Goal: Task Accomplishment & Management: Complete application form

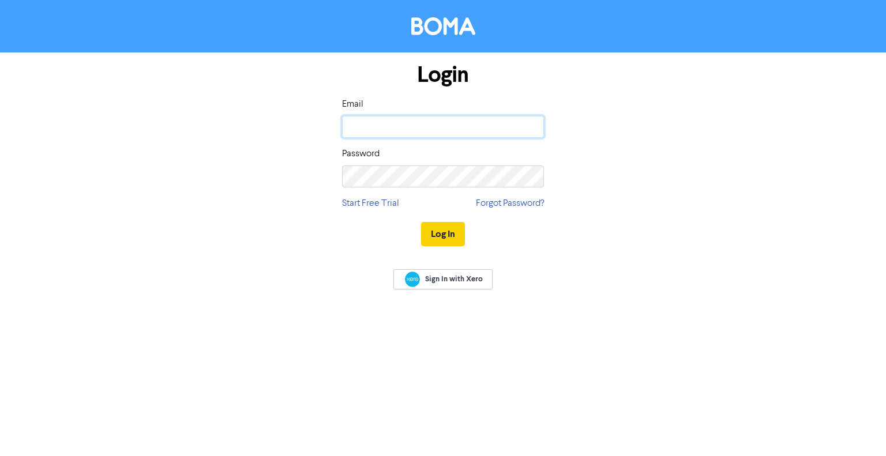
type input "[EMAIL_ADDRESS][DOMAIN_NAME]"
click at [438, 235] on button "Log In" at bounding box center [443, 234] width 44 height 24
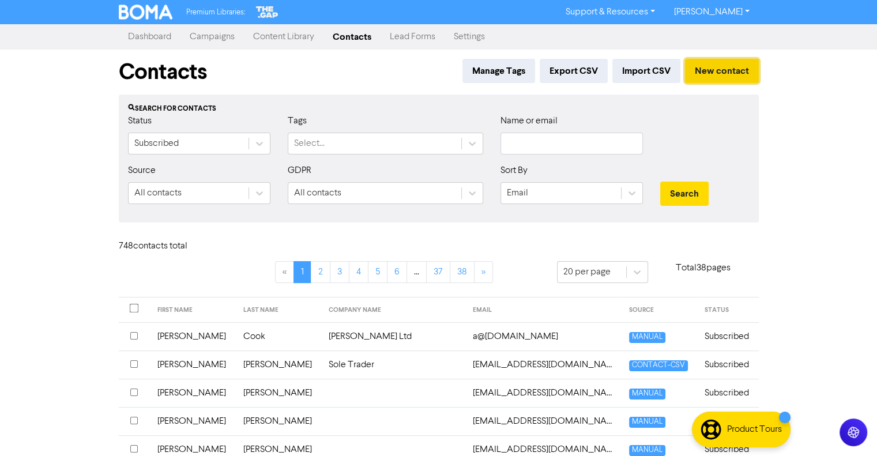
click at [722, 72] on button "New contact" at bounding box center [722, 71] width 74 height 24
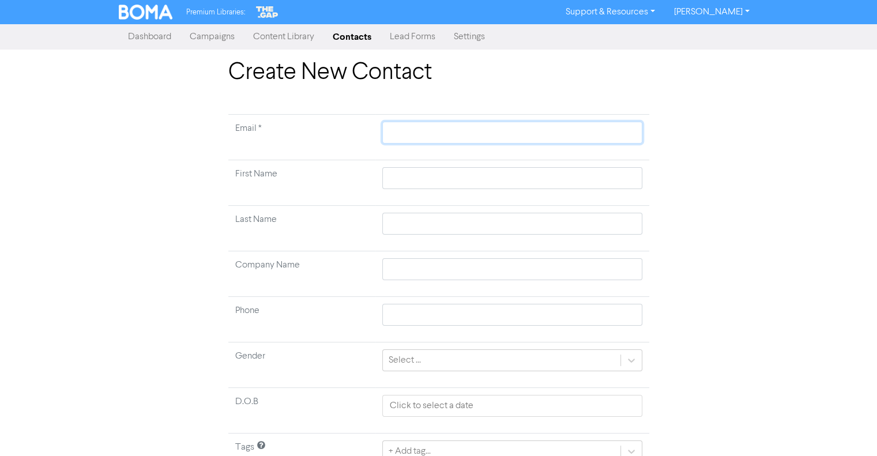
paste input "[EMAIL_ADDRESS][DOMAIN_NAME]"
type input "[EMAIL_ADDRESS][DOMAIN_NAME]"
click at [404, 178] on input "text" at bounding box center [512, 178] width 260 height 22
type input "M"
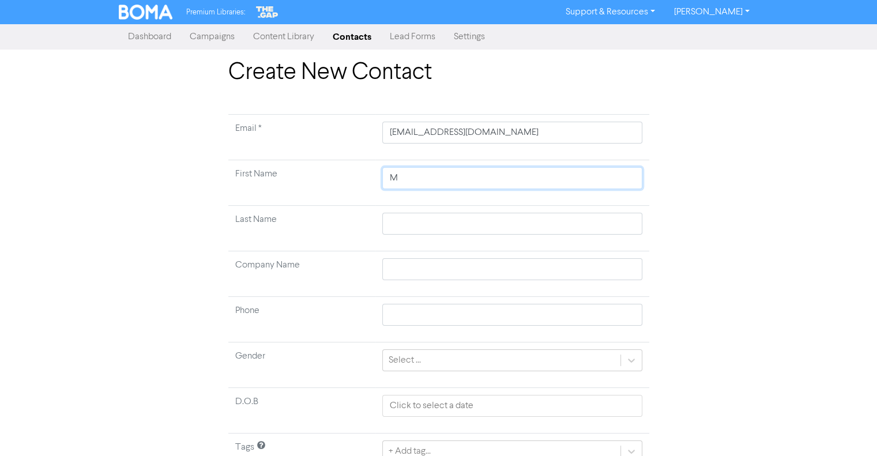
type input "Mi"
type input "Mic"
type input "Mich"
type input "Micha"
type input "Michae"
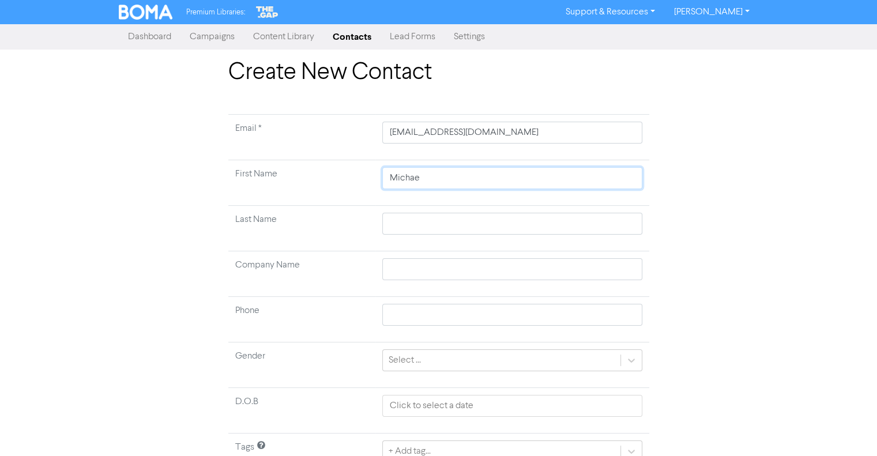
type input "[PERSON_NAME]"
click at [411, 223] on input "text" at bounding box center [512, 224] width 260 height 22
type input "H"
type input "Ho"
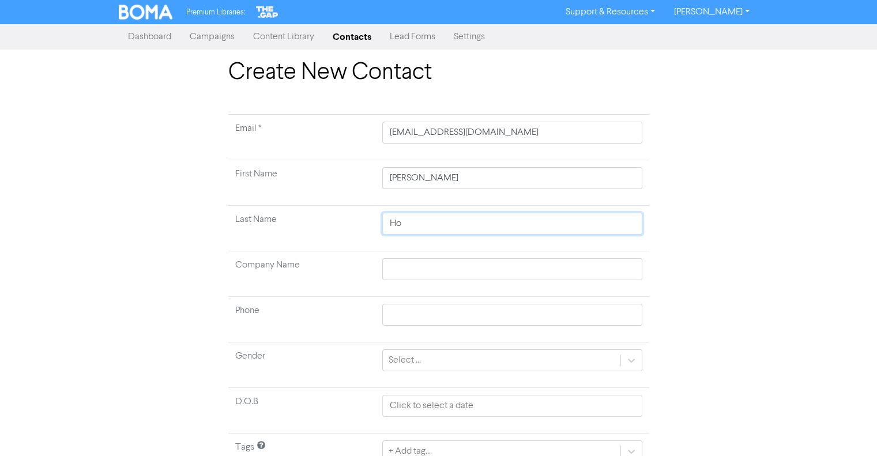
type input "Hom"
type input "Homa"
type input "[PERSON_NAME]"
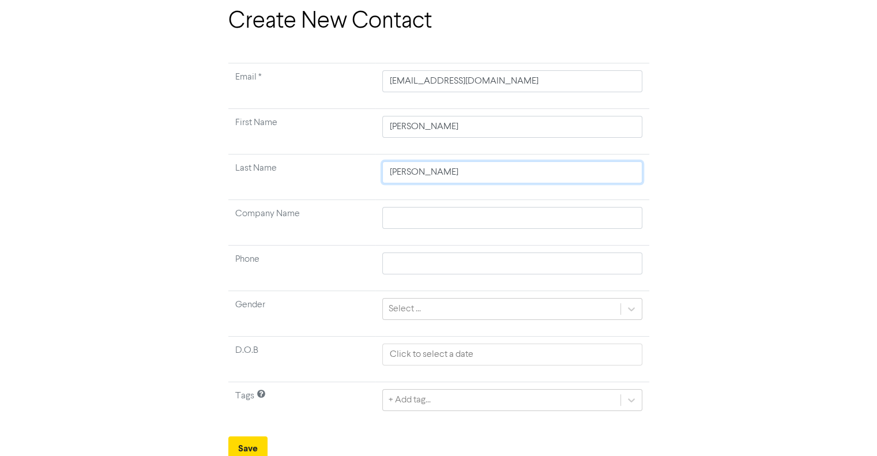
scroll to position [54, 0]
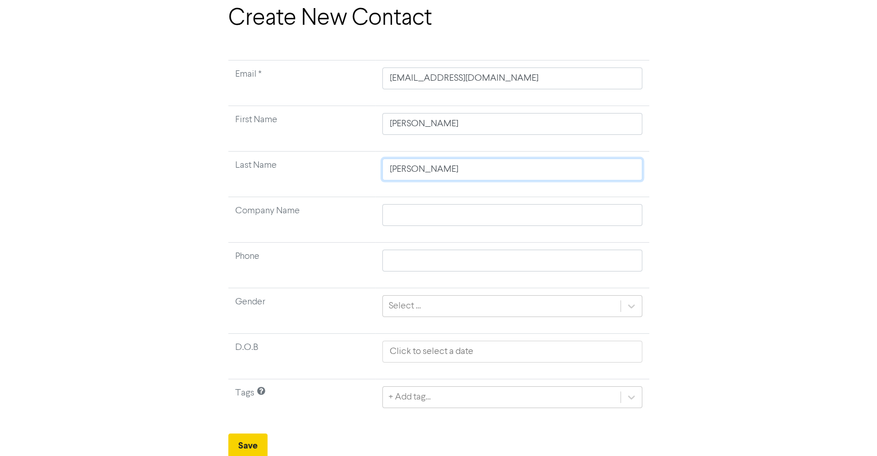
type input "[PERSON_NAME]"
click at [253, 445] on button "Save" at bounding box center [247, 446] width 39 height 24
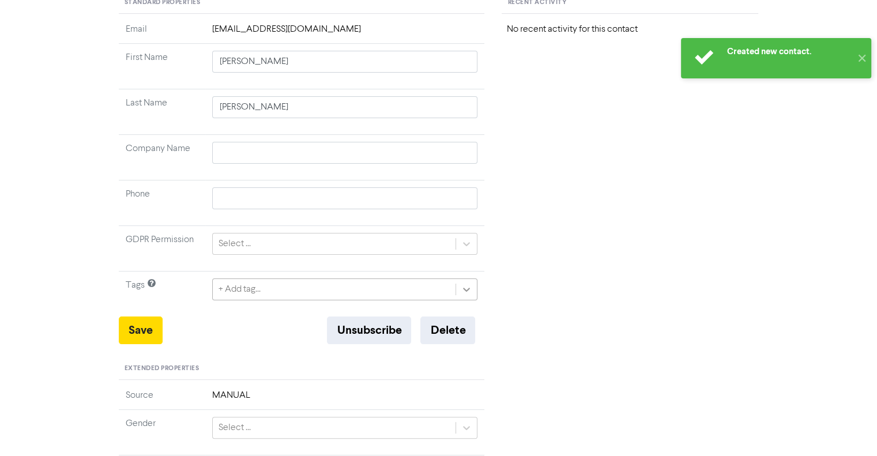
scroll to position [173, 0]
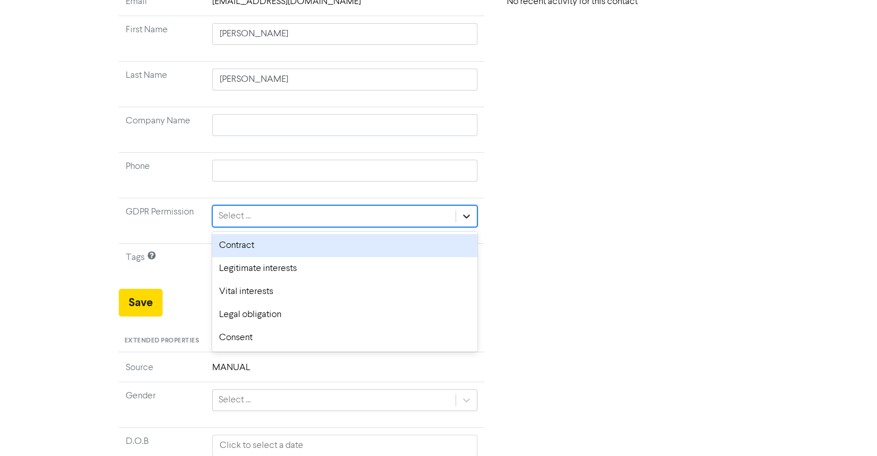
click at [467, 219] on icon at bounding box center [467, 217] width 12 height 12
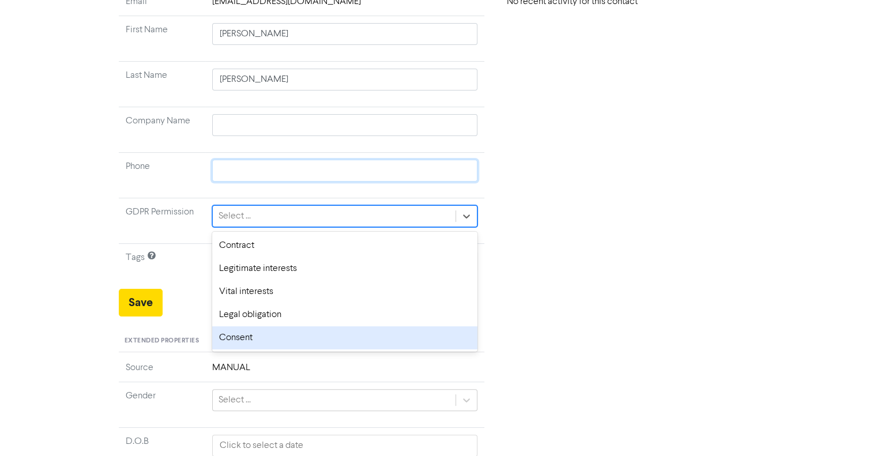
scroll to position [0, 0]
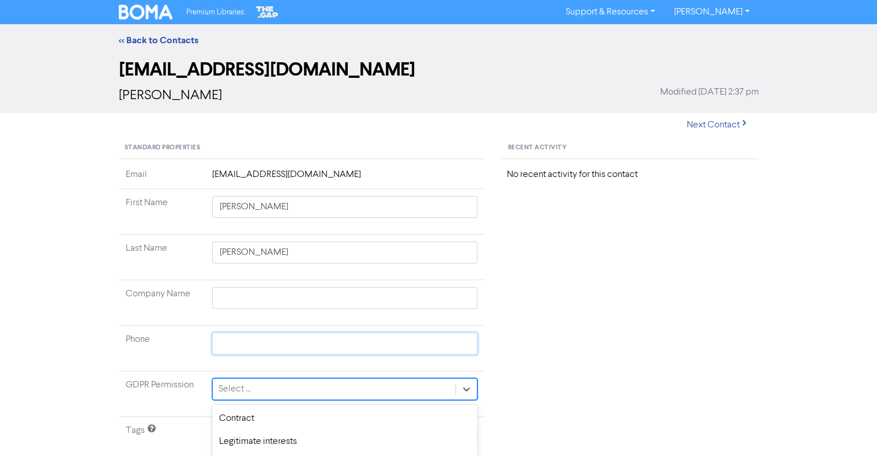
click at [247, 335] on input "text" at bounding box center [345, 344] width 266 height 22
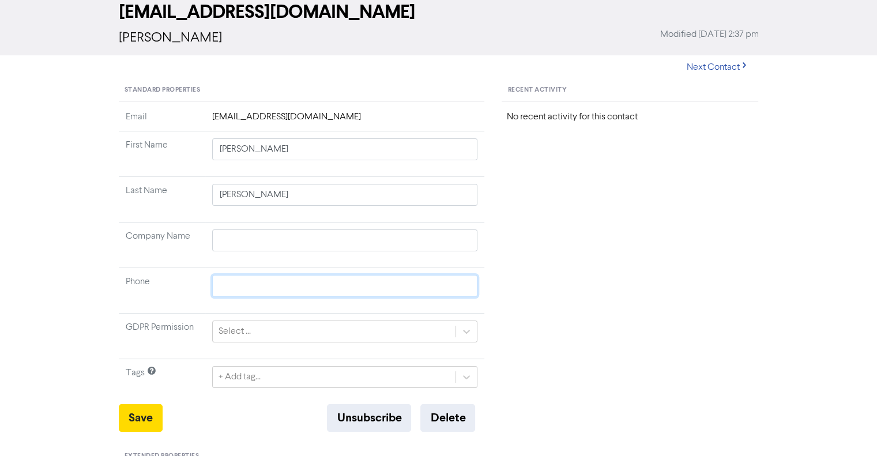
scroll to position [173, 0]
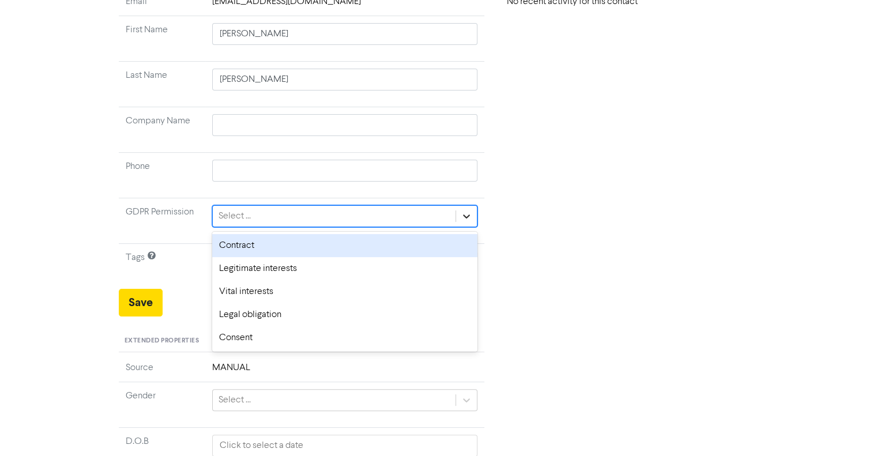
click at [468, 216] on icon at bounding box center [467, 217] width 7 height 4
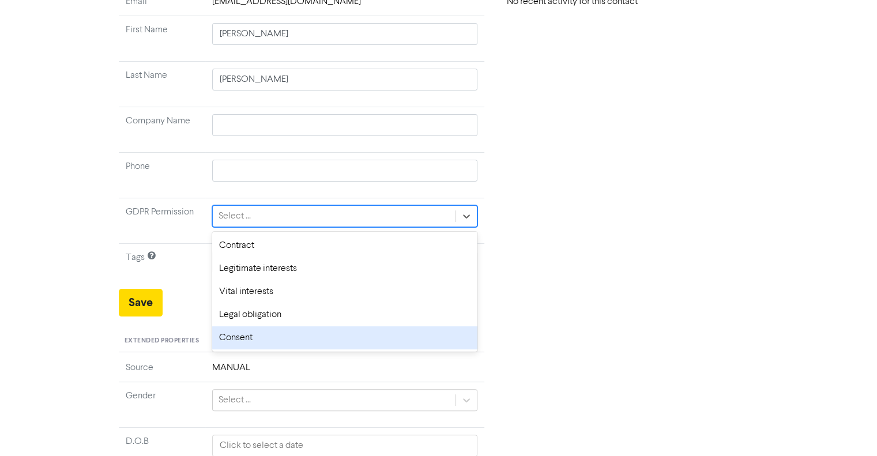
click at [251, 336] on div "Consent" at bounding box center [345, 338] width 266 height 23
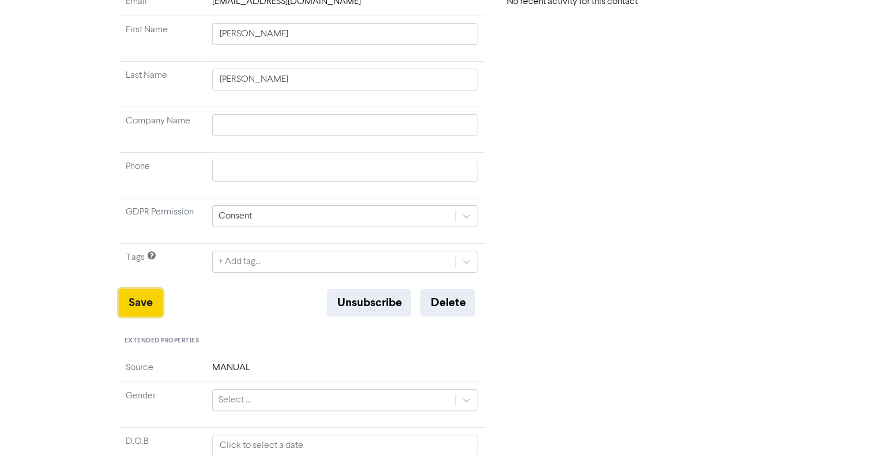
click at [138, 298] on button "Save" at bounding box center [141, 303] width 44 height 28
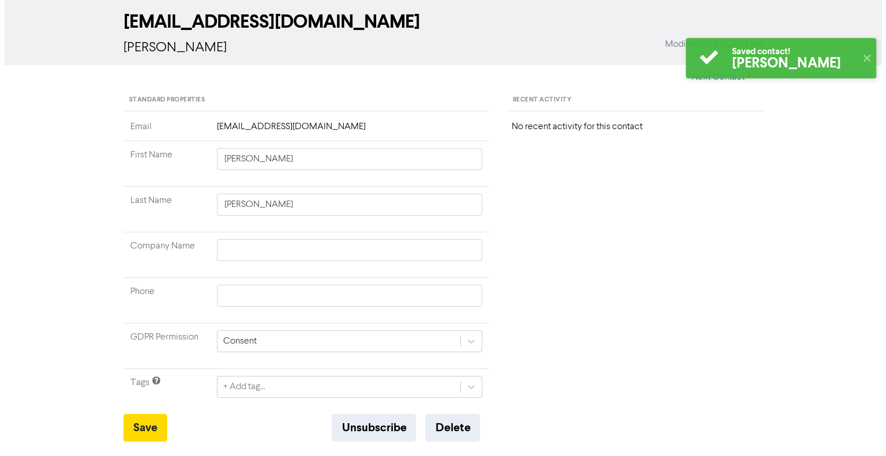
scroll to position [0, 0]
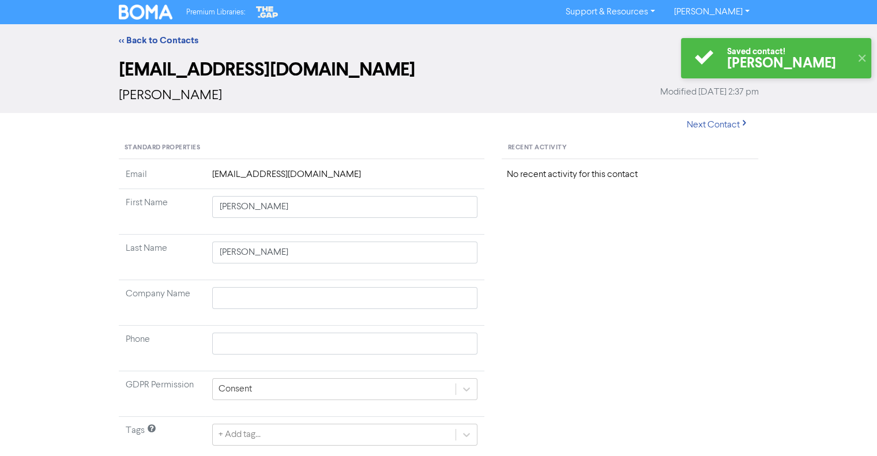
click at [742, 12] on link "[PERSON_NAME]" at bounding box center [712, 12] width 94 height 18
click at [731, 36] on div "Saved contact! [PERSON_NAME] ✕" at bounding box center [777, 58] width 202 height 52
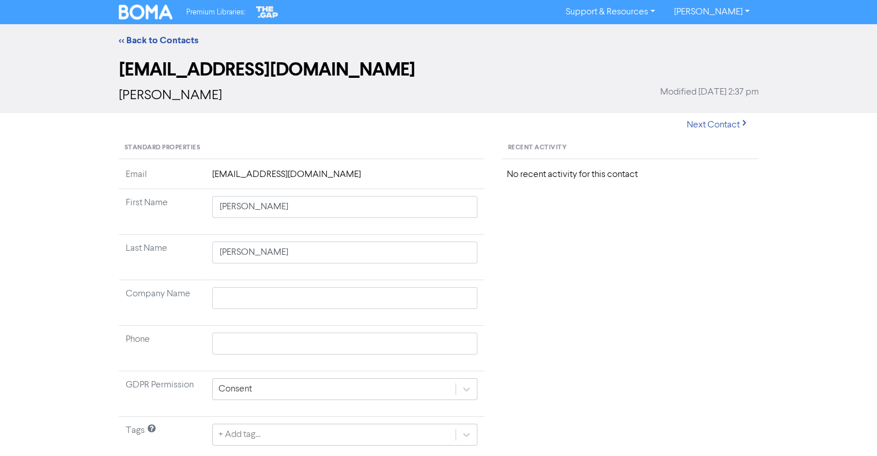
click at [720, 13] on link "[PERSON_NAME]" at bounding box center [712, 12] width 94 height 18
click at [713, 33] on button "Log Out" at bounding box center [710, 35] width 91 height 14
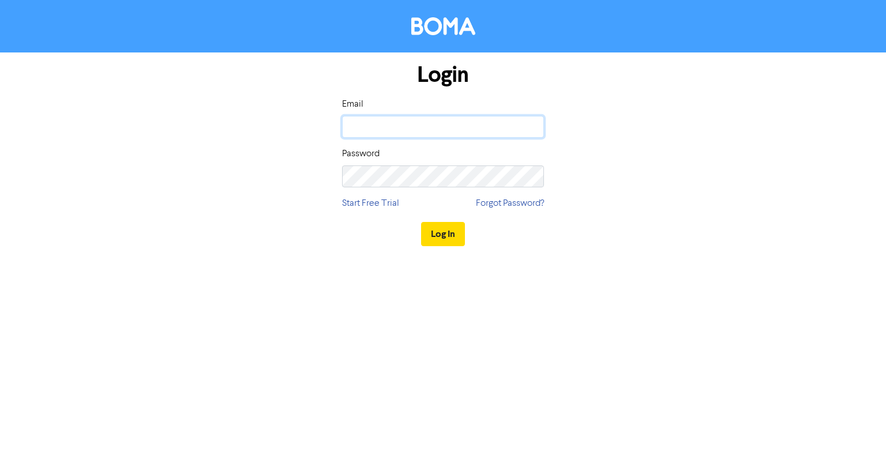
type input "[EMAIL_ADDRESS][DOMAIN_NAME]"
